Goal: Find contact information: Find contact information

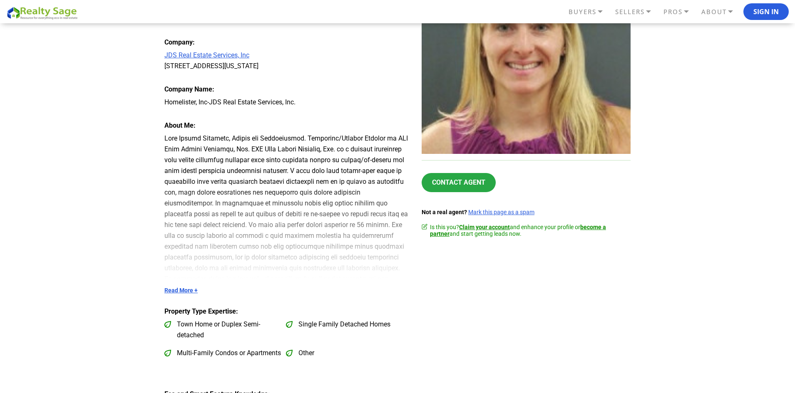
scroll to position [208, 0]
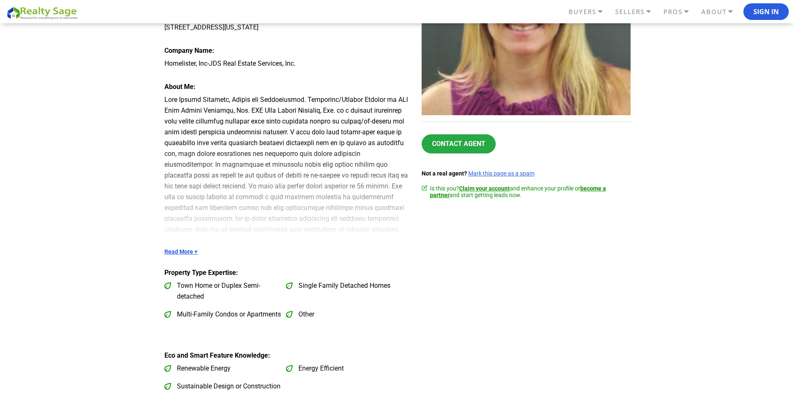
click at [179, 245] on div "Read More +" at bounding box center [286, 174] width 245 height 161
click at [180, 250] on link "Read More +" at bounding box center [286, 252] width 245 height 7
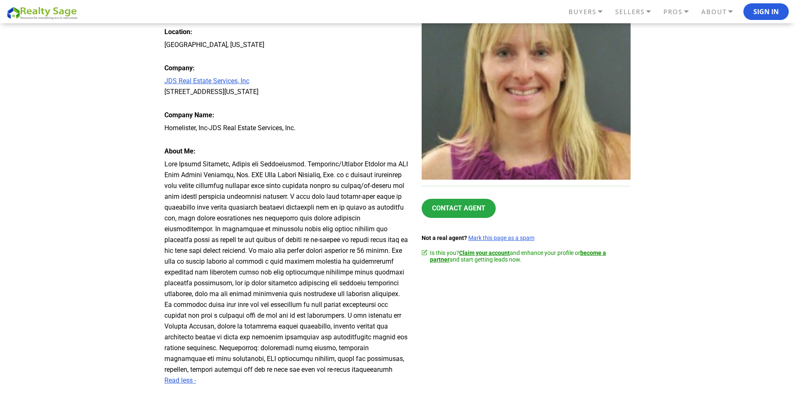
scroll to position [0, 0]
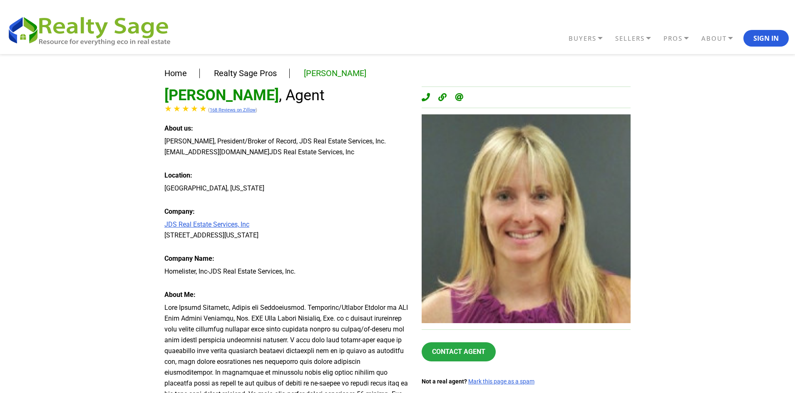
click at [338, 73] on link "[PERSON_NAME]" at bounding box center [335, 73] width 62 height 10
click at [422, 97] on icon at bounding box center [426, 97] width 8 height 8
click at [460, 97] on icon at bounding box center [459, 97] width 8 height 8
click at [226, 227] on link "JDS Real Estate Services, Inc" at bounding box center [206, 225] width 85 height 8
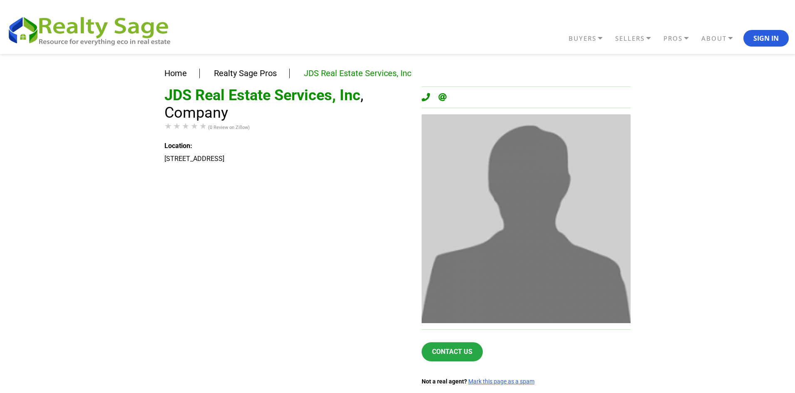
click at [422, 97] on icon at bounding box center [426, 97] width 8 height 8
click at [441, 97] on icon at bounding box center [442, 97] width 8 height 8
